Goal: Task Accomplishment & Management: Manage account settings

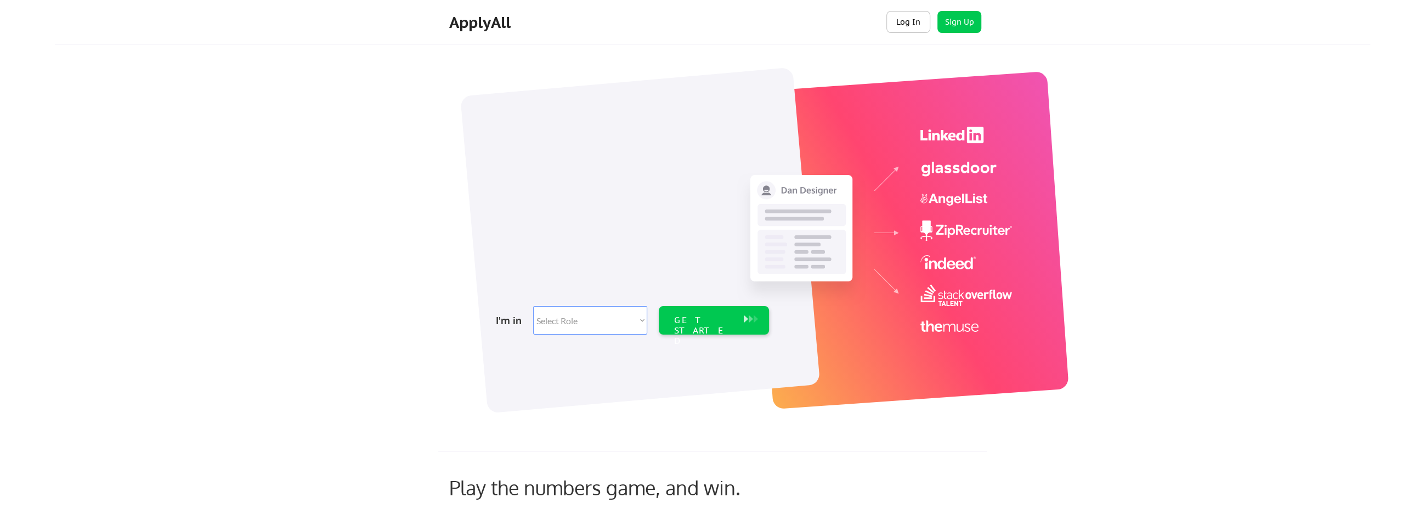
click at [906, 28] on button "Log In" at bounding box center [908, 22] width 44 height 22
